Goal: Transaction & Acquisition: Purchase product/service

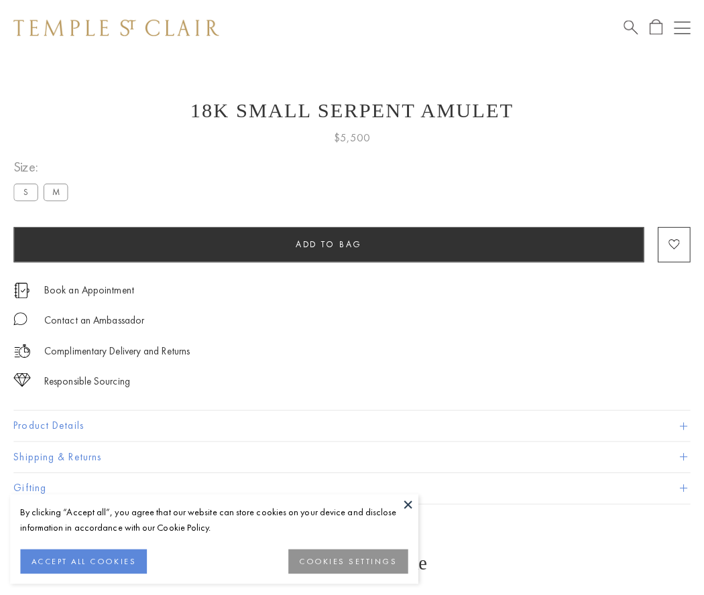
scroll to position [5, 0]
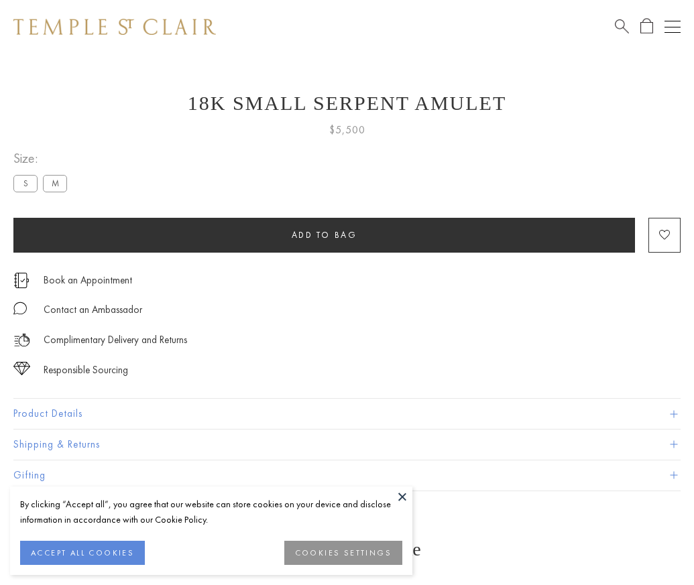
click at [324, 235] on span "Add to bag" at bounding box center [325, 234] width 66 height 11
